Goal: Task Accomplishment & Management: Manage account settings

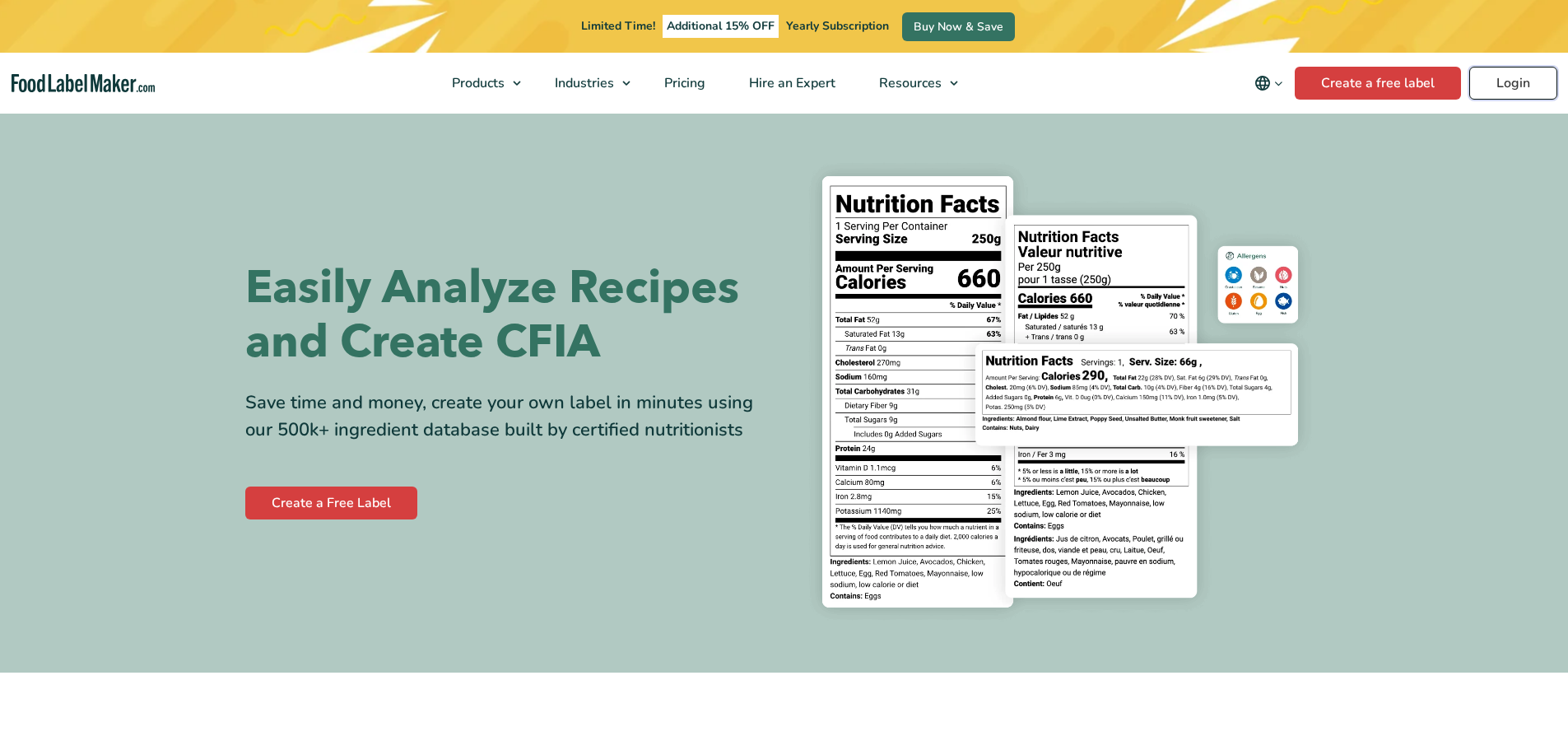
click at [1497, 91] on link "Login" at bounding box center [1513, 83] width 88 height 33
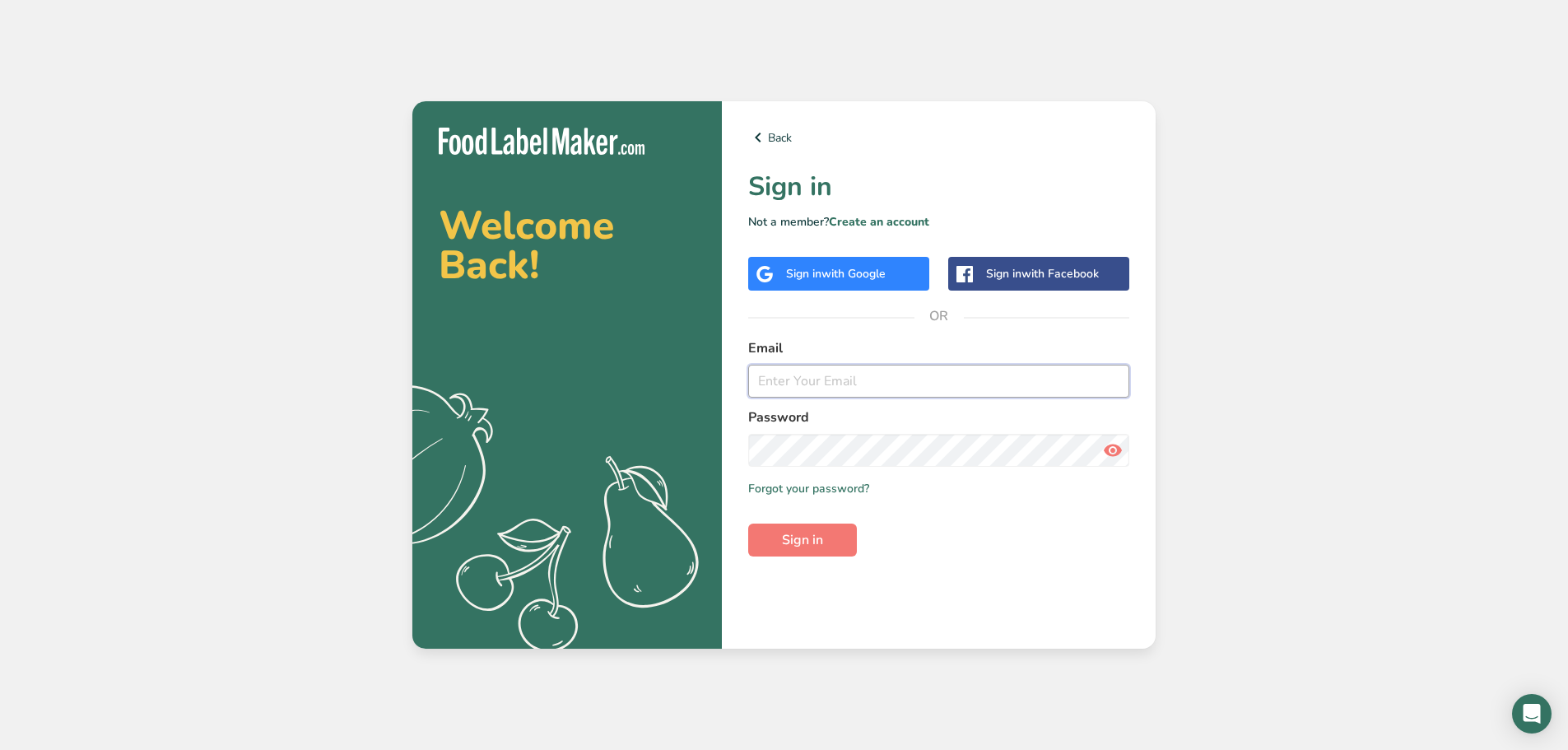
click at [822, 381] on input "email" at bounding box center [938, 381] width 381 height 33
click at [876, 278] on span "with Google" at bounding box center [854, 273] width 65 height 15
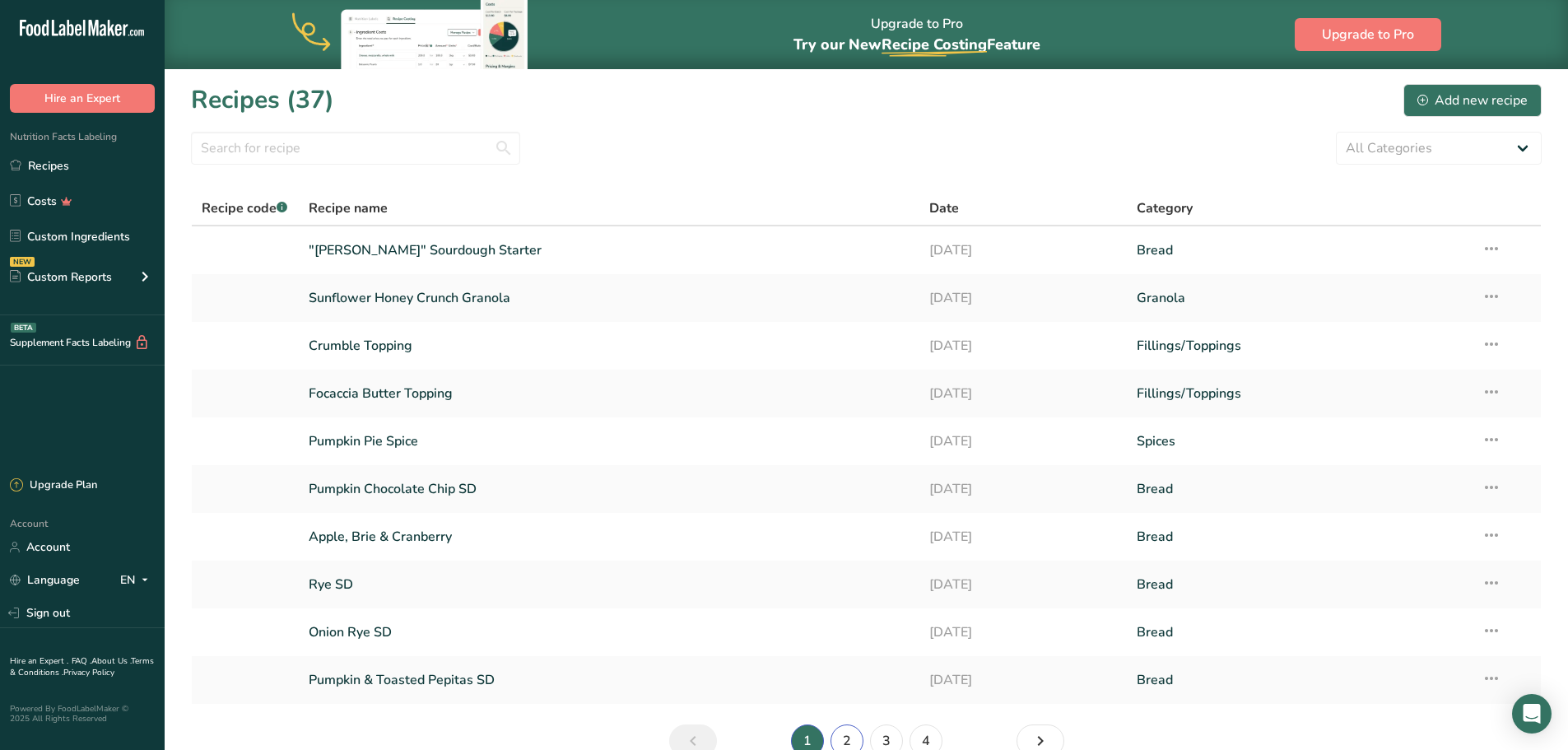
click at [855, 741] on link "2" at bounding box center [847, 741] width 33 height 33
